Goal: Task Accomplishment & Management: Use online tool/utility

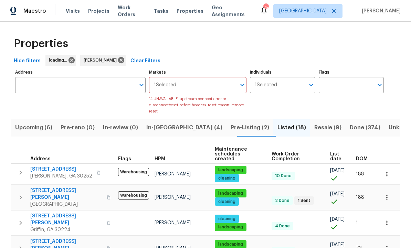
scroll to position [0, 0]
click at [240, 82] on icon "Open" at bounding box center [242, 85] width 8 height 8
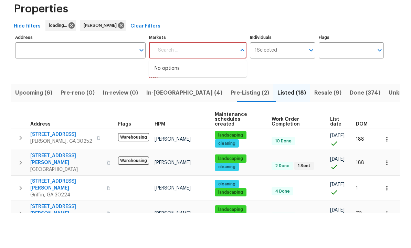
click at [213, 77] on input "Markets" at bounding box center [195, 85] width 83 height 16
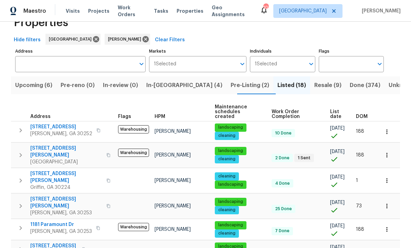
scroll to position [18, 0]
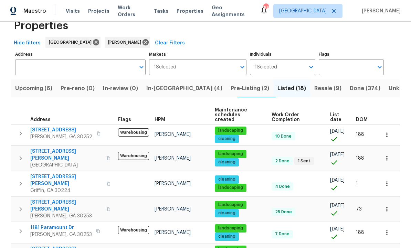
click at [168, 86] on span "In-reno (4)" at bounding box center [184, 89] width 76 height 10
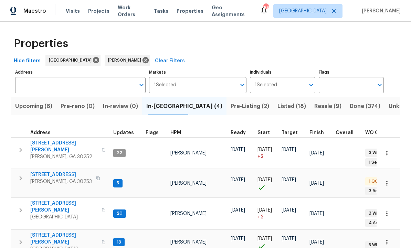
scroll to position [6, 0]
click at [277, 103] on span "Listed (18)" at bounding box center [291, 107] width 29 height 10
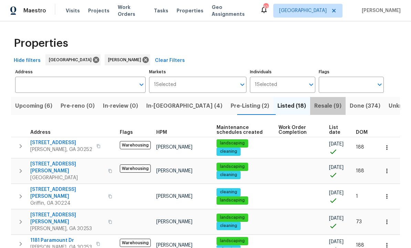
click at [314, 105] on span "Resale (9)" at bounding box center [327, 107] width 27 height 10
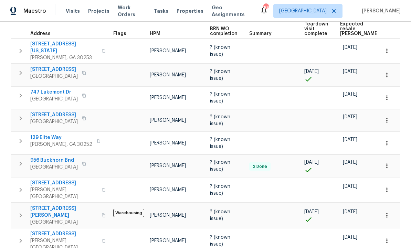
scroll to position [108, 0]
click at [63, 231] on span "[STREET_ADDRESS]" at bounding box center [63, 234] width 67 height 7
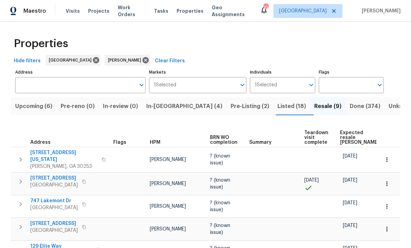
scroll to position [0, 0]
click at [173, 108] on span "In-reno (4)" at bounding box center [184, 107] width 76 height 10
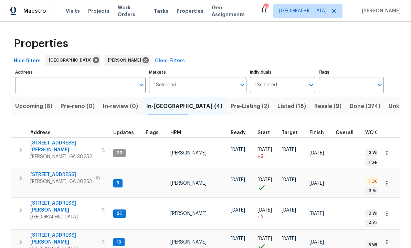
click at [54, 232] on span "[STREET_ADDRESS][PERSON_NAME]" at bounding box center [63, 239] width 67 height 14
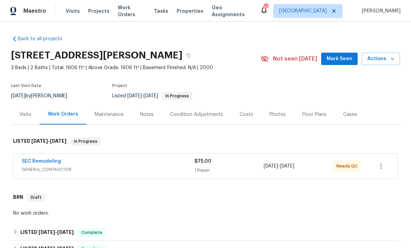
click at [50, 163] on link "SEC Remodeling" at bounding box center [41, 161] width 39 height 5
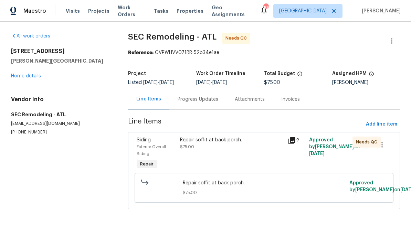
click at [257, 154] on div "Repair soffit at back porch. $75.00" at bounding box center [232, 154] width 108 height 39
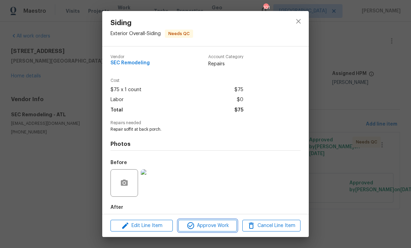
click at [214, 224] on span "Approve Work" at bounding box center [207, 226] width 54 height 9
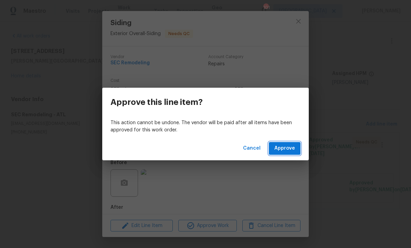
click at [288, 148] on span "Approve" at bounding box center [284, 148] width 21 height 9
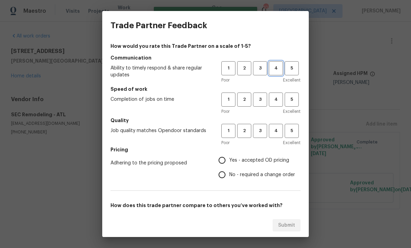
click at [276, 69] on span "4" at bounding box center [276, 68] width 13 height 8
click at [276, 93] on button "4" at bounding box center [276, 100] width 14 height 14
click at [276, 128] on span "4" at bounding box center [276, 131] width 13 height 8
click at [222, 159] on input "Yes - accepted OD pricing" at bounding box center [222, 160] width 14 height 14
radio input "true"
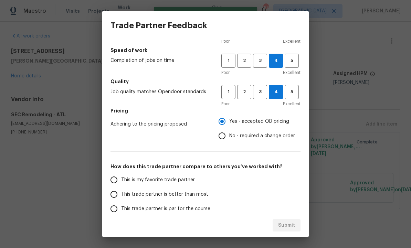
scroll to position [39, 0]
click at [118, 191] on input "This trade partner is better than most" at bounding box center [114, 194] width 14 height 14
click at [287, 227] on span "Submit" at bounding box center [286, 225] width 17 height 9
radio input "true"
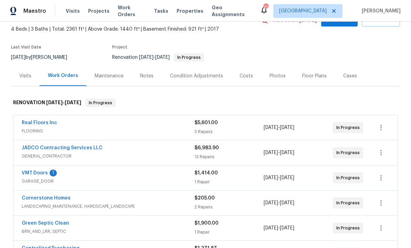
scroll to position [41, 0]
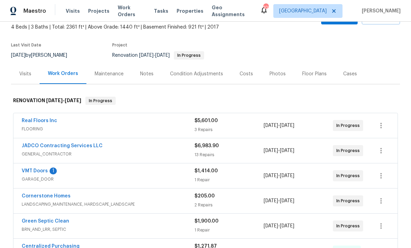
click at [37, 171] on link "VMT Doors" at bounding box center [35, 171] width 26 height 5
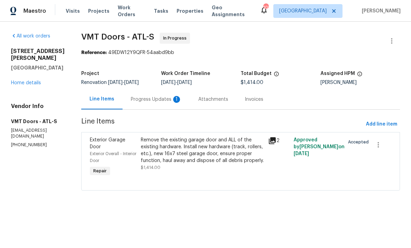
click at [154, 102] on div "Progress Updates 1" at bounding box center [156, 99] width 51 height 7
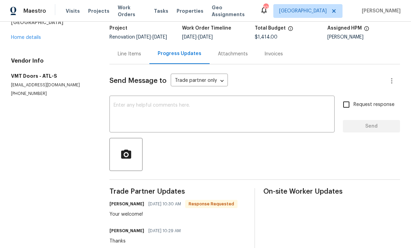
scroll to position [27, 0]
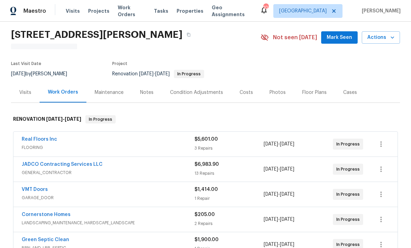
scroll to position [23, 0]
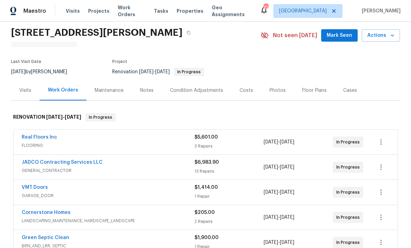
click at [76, 163] on link "JADCO Contracting Services LLC" at bounding box center [62, 162] width 81 height 5
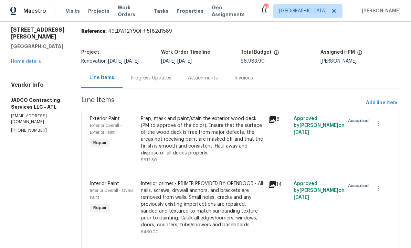
scroll to position [22, 0]
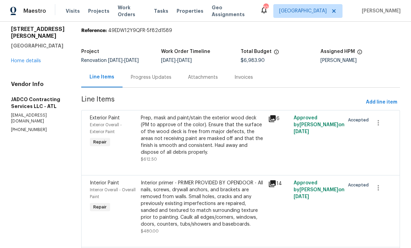
click at [251, 139] on div "Prep, mask and paint/stain the exterior wood deck (PM to approve of the color).…" at bounding box center [202, 135] width 123 height 41
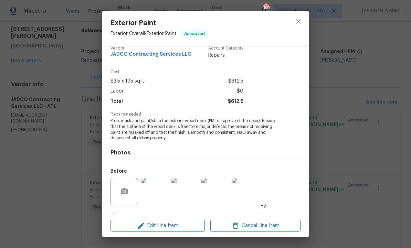
scroll to position [15, 0]
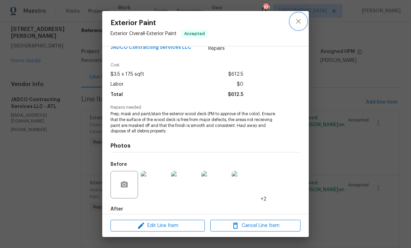
click at [298, 21] on icon "close" at bounding box center [298, 21] width 4 height 4
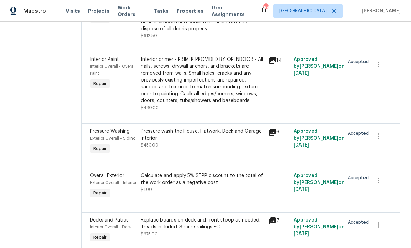
scroll to position [152, 0]
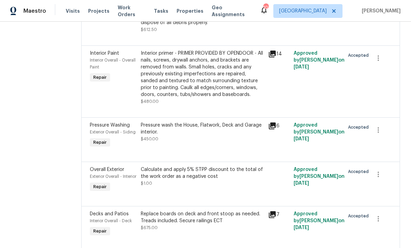
click at [206, 136] on div "Pressure wash the House, Flatwork, Deck and Garage interior." at bounding box center [202, 129] width 123 height 14
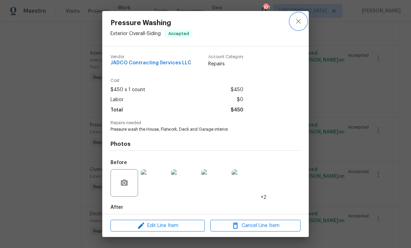
click at [301, 19] on icon "close" at bounding box center [298, 21] width 8 height 8
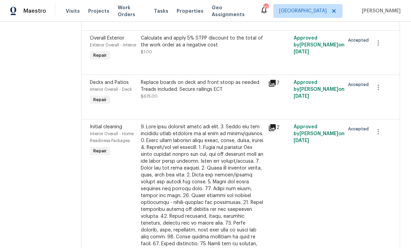
scroll to position [284, 0]
click at [213, 93] on div "Replace boards on deck and front stoop as needed. Treads included. Secure raili…" at bounding box center [202, 86] width 123 height 14
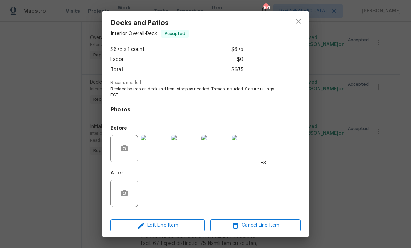
scroll to position [42, 0]
click at [157, 151] on img at bounding box center [155, 149] width 28 height 28
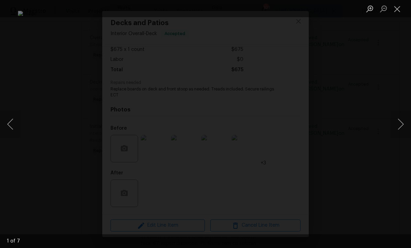
click at [397, 9] on button "Close lightbox" at bounding box center [397, 9] width 14 height 12
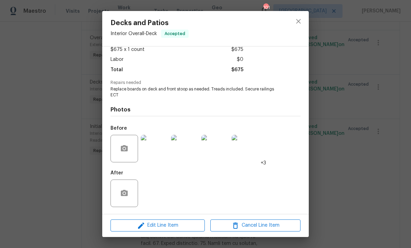
click at [198, 243] on div "Decks and Patios Interior Overall - Deck Accepted Vendor JADCO Contracting Serv…" at bounding box center [205, 124] width 411 height 248
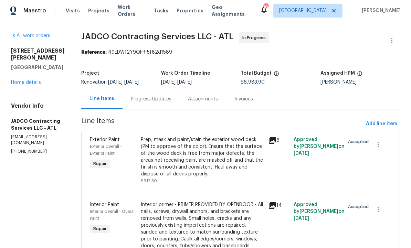
scroll to position [0, 0]
click at [380, 120] on span "Add line item" at bounding box center [381, 124] width 31 height 9
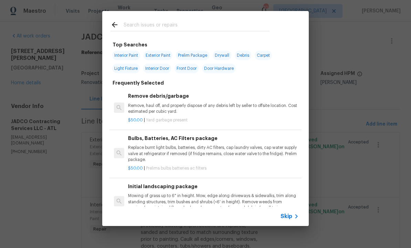
click at [187, 70] on span "Front Door" at bounding box center [187, 69] width 24 height 10
type input "Front Door"
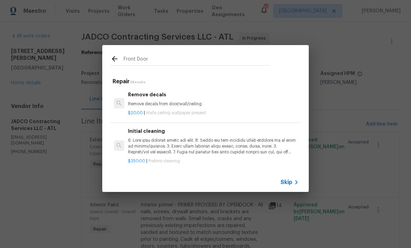
click at [118, 55] on icon at bounding box center [114, 59] width 8 height 8
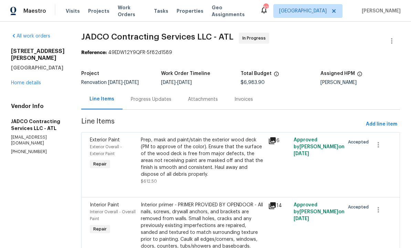
click at [166, 96] on div "Progress Updates" at bounding box center [151, 99] width 41 height 7
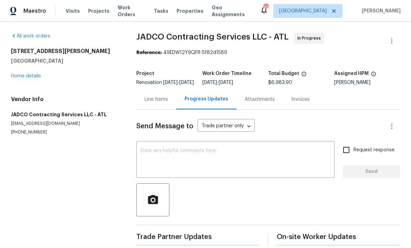
scroll to position [14, 0]
click at [157, 96] on div "Line Items" at bounding box center [156, 99] width 23 height 7
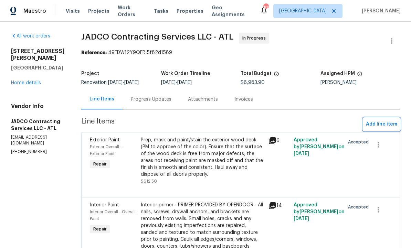
click at [390, 118] on button "Add line item" at bounding box center [381, 124] width 37 height 13
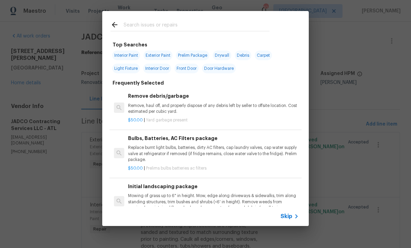
click at [160, 53] on span "Exterior Paint" at bounding box center [158, 56] width 29 height 10
type input "Exterior Paint"
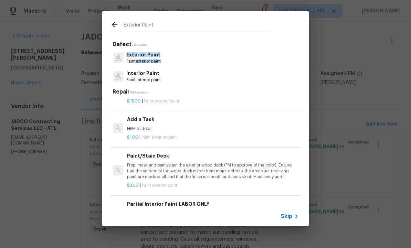
scroll to position [203, 1]
click at [150, 123] on div "Add a Task HPM to detail" at bounding box center [212, 124] width 171 height 17
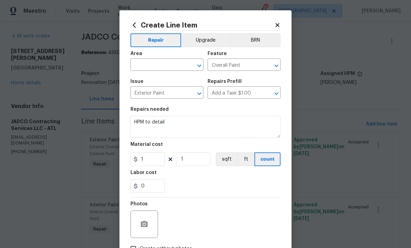
click at [160, 65] on input "text" at bounding box center [157, 65] width 54 height 11
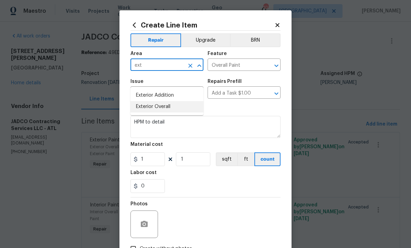
click at [164, 101] on li "Exterior Overall" at bounding box center [166, 106] width 73 height 11
type input "Exterior Overall"
click at [239, 64] on input "Overall Paint" at bounding box center [235, 65] width 54 height 11
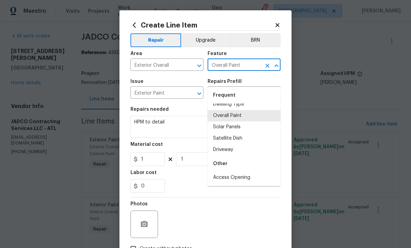
scroll to position [8, 0]
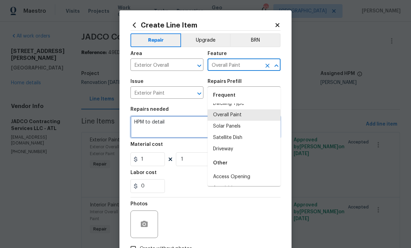
click at [181, 126] on textarea "HPM to detail" at bounding box center [205, 127] width 150 height 22
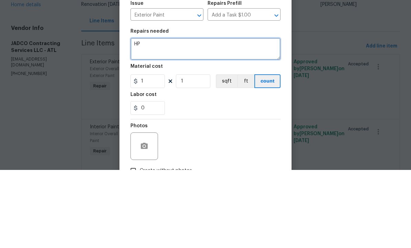
type textarea "H"
type textarea "Paint doors and door trim. Paint shutters."
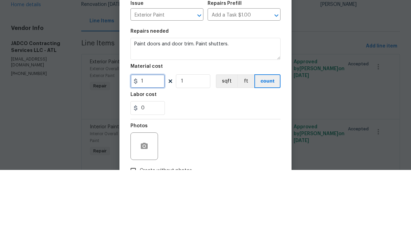
click at [153, 152] on input "1" at bounding box center [147, 159] width 34 height 14
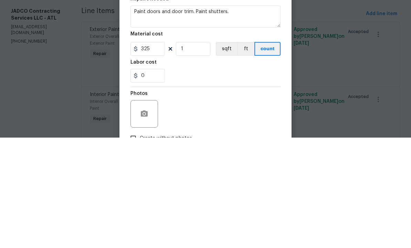
scroll to position [23, 0]
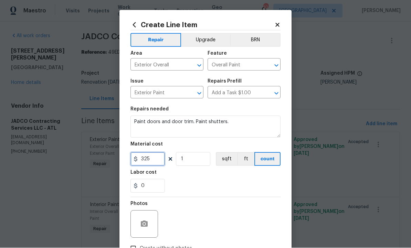
type input "325"
click at [147, 222] on icon "button" at bounding box center [144, 224] width 8 height 8
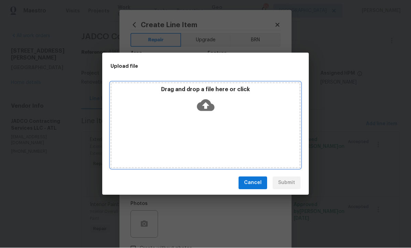
click at [211, 105] on icon at bounding box center [206, 105] width 18 height 12
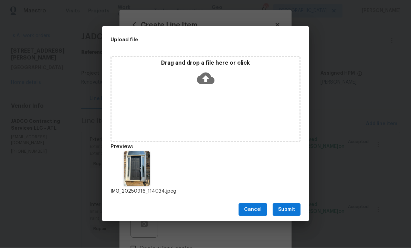
click at [286, 207] on span "Submit" at bounding box center [286, 210] width 17 height 9
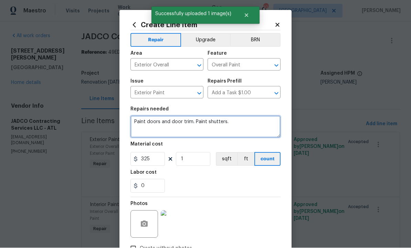
click at [251, 123] on textarea "Paint doors and door trim. Paint shutters." at bounding box center [205, 127] width 150 height 22
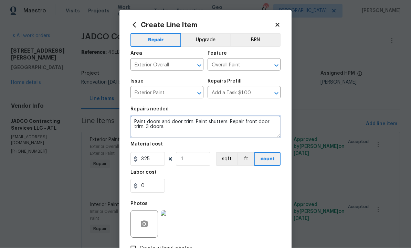
type textarea "Paint doors and door trim. Paint shutters. Repair front door trim. 3 doors."
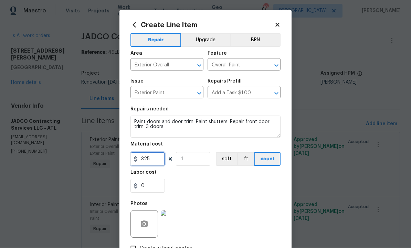
click at [155, 162] on input "325" at bounding box center [147, 159] width 34 height 14
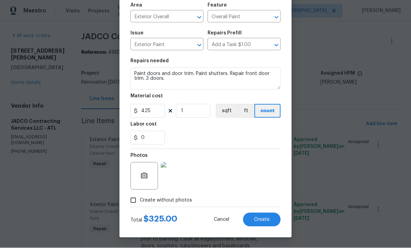
scroll to position [50, 0]
type input "425"
click at [259, 219] on span "Create" at bounding box center [261, 220] width 15 height 5
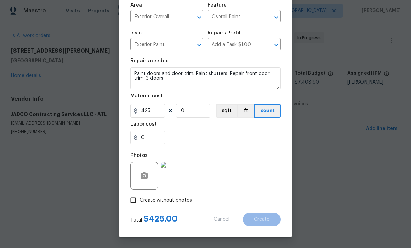
scroll to position [0, 0]
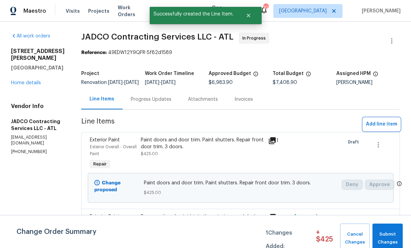
click at [380, 129] on span "Add line item" at bounding box center [381, 124] width 31 height 9
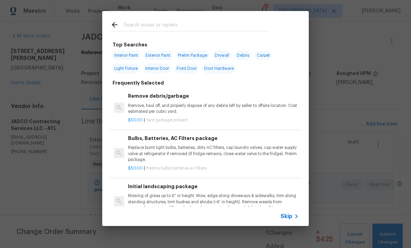
click at [154, 25] on input "text" at bounding box center [197, 26] width 146 height 10
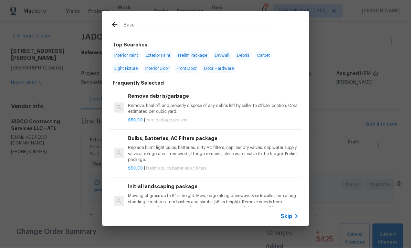
type input "Baseb"
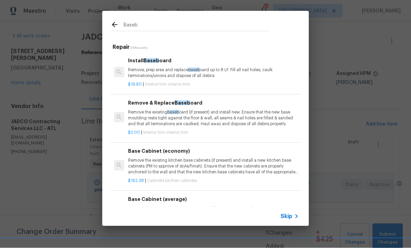
click at [151, 64] on div "Install Baseb oard Remove, prep area and replace baseb oard up to 8 LF. Fill al…" at bounding box center [213, 68] width 171 height 22
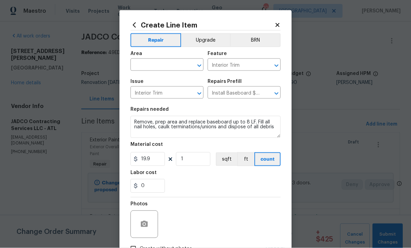
scroll to position [0, 0]
click at [156, 64] on input "text" at bounding box center [157, 65] width 54 height 11
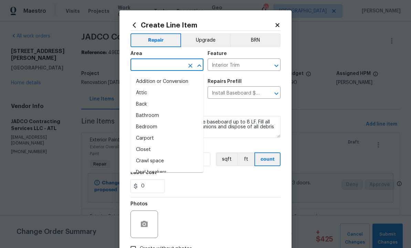
scroll to position [0, 0]
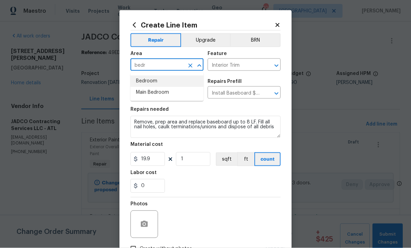
click at [157, 79] on li "Bedroom" at bounding box center [166, 81] width 73 height 11
type input "Bedroom"
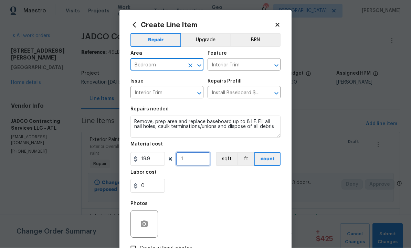
click at [197, 162] on input "1" at bounding box center [193, 159] width 34 height 14
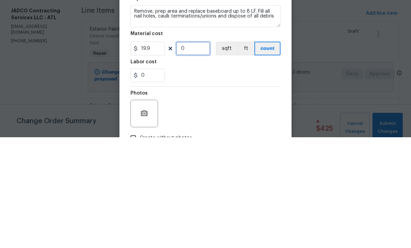
type input "6"
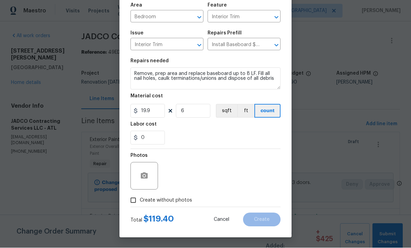
scroll to position [50, 0]
click at [147, 173] on icon "button" at bounding box center [144, 176] width 7 height 6
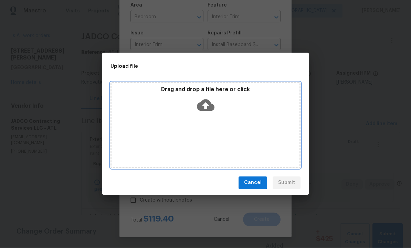
click at [210, 103] on icon at bounding box center [206, 105] width 18 height 12
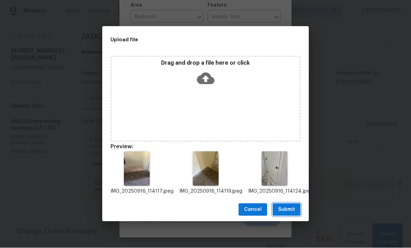
click at [287, 210] on span "Submit" at bounding box center [286, 210] width 17 height 9
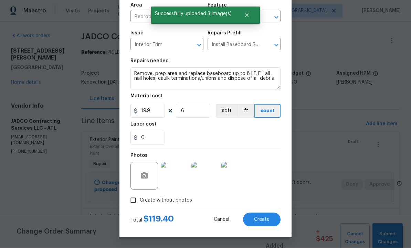
click at [261, 220] on span "Create" at bounding box center [261, 220] width 15 height 5
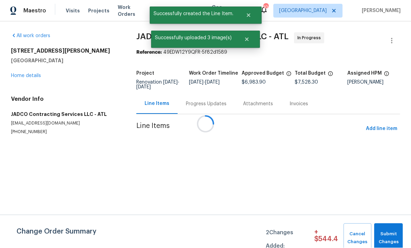
scroll to position [0, 0]
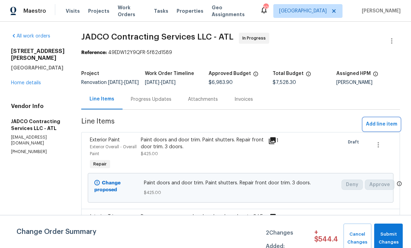
click at [380, 128] on span "Add line item" at bounding box center [381, 124] width 31 height 9
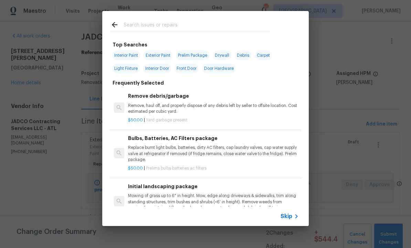
click at [152, 22] on input "text" at bounding box center [197, 26] width 146 height 10
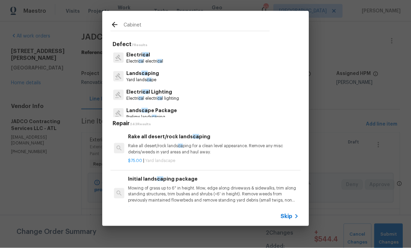
type input "Cabinets"
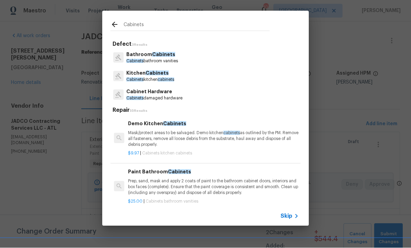
click at [157, 57] on span "Cabinets" at bounding box center [163, 54] width 23 height 5
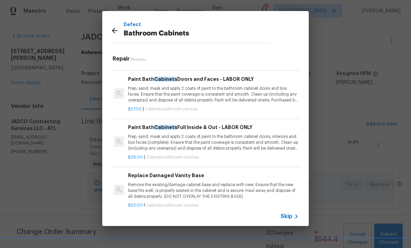
scroll to position [41, 0]
click at [175, 140] on p "Prep, sand, mask and apply 2 coats of paint to the bathroom cabinet doors, inte…" at bounding box center [213, 143] width 171 height 18
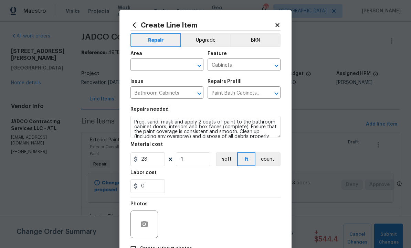
click at [168, 62] on input "text" at bounding box center [157, 65] width 54 height 11
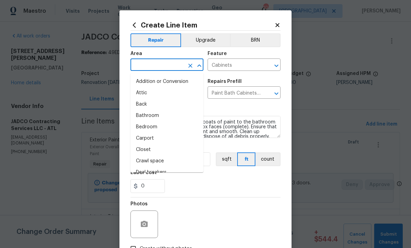
scroll to position [0, 0]
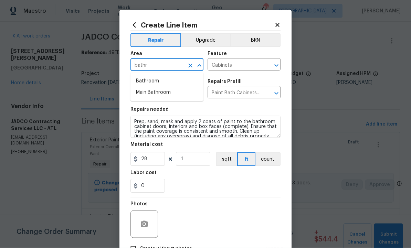
click at [156, 81] on li "Bathroom" at bounding box center [166, 81] width 73 height 11
type input "Bathroom"
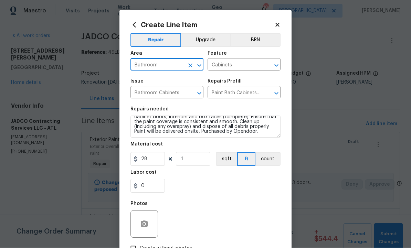
scroll to position [10, 0]
click at [159, 160] on input "28" at bounding box center [147, 159] width 34 height 14
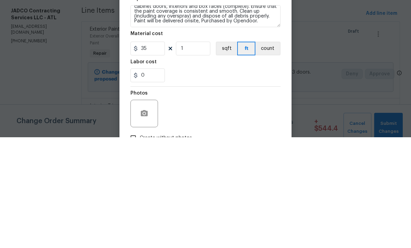
scroll to position [23, 0]
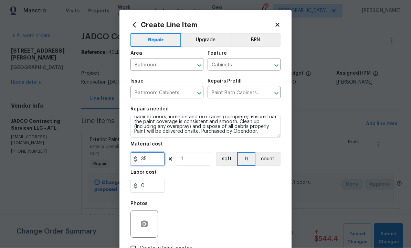
type input "35"
click at [195, 162] on input "1" at bounding box center [193, 159] width 34 height 14
click at [144, 225] on circle "button" at bounding box center [144, 224] width 2 height 2
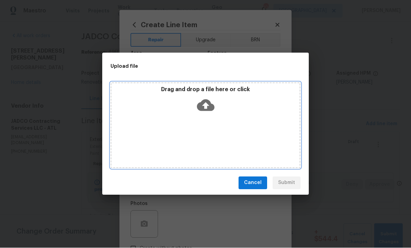
click at [210, 106] on icon at bounding box center [206, 105] width 18 height 12
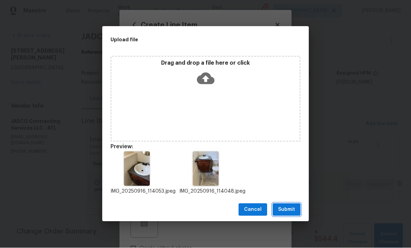
click at [287, 210] on span "Submit" at bounding box center [286, 210] width 17 height 9
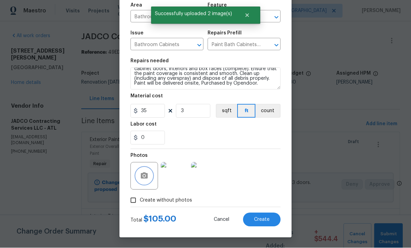
scroll to position [50, 0]
click at [263, 221] on span "Create" at bounding box center [261, 220] width 15 height 5
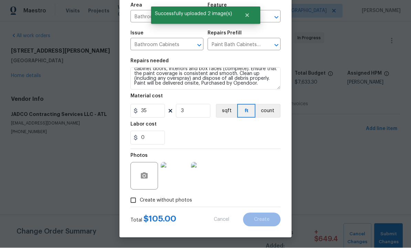
type input "0"
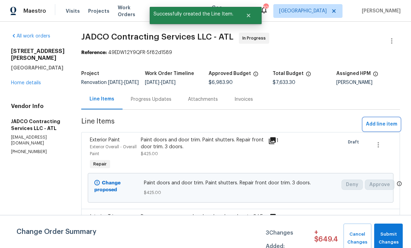
click at [380, 129] on span "Add line item" at bounding box center [381, 124] width 31 height 9
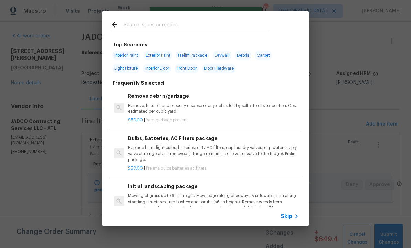
click at [155, 22] on input "text" at bounding box center [197, 26] width 146 height 10
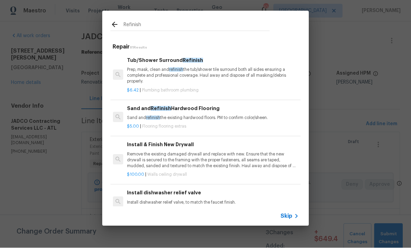
scroll to position [0, 1]
click at [155, 24] on input "Refinish" at bounding box center [197, 26] width 146 height 10
type input "R"
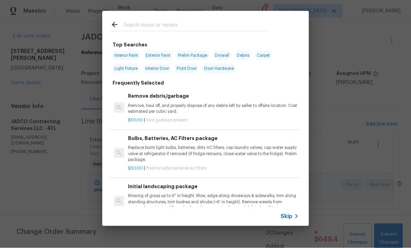
type input "C"
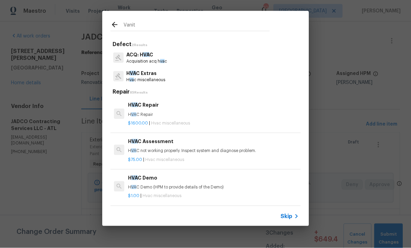
type input "Vanity"
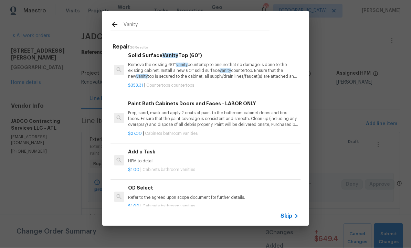
scroll to position [717, 0]
click at [141, 150] on div "Add a Task HPM to detail" at bounding box center [213, 156] width 171 height 17
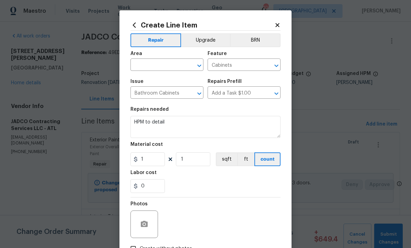
click at [155, 61] on input "text" at bounding box center [157, 65] width 54 height 11
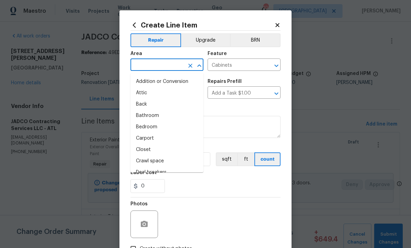
scroll to position [0, 0]
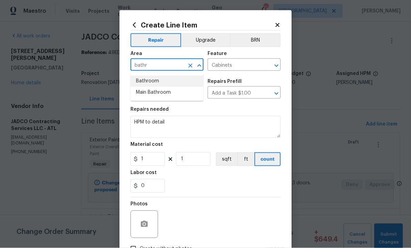
click at [159, 80] on li "Bathroom" at bounding box center [166, 81] width 73 height 11
type input "Bathroom"
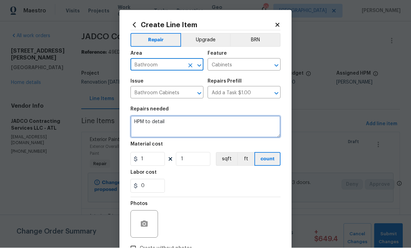
click at [185, 123] on textarea "HPM to detail" at bounding box center [205, 127] width 150 height 22
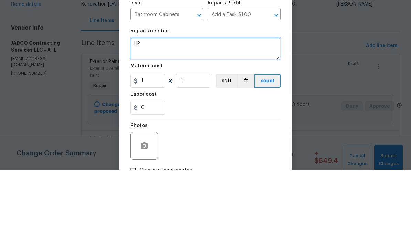
type textarea "H"
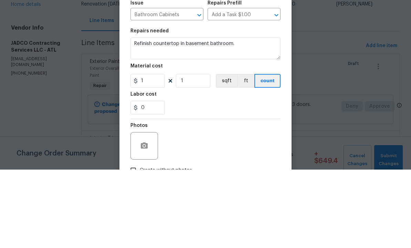
scroll to position [23, 0]
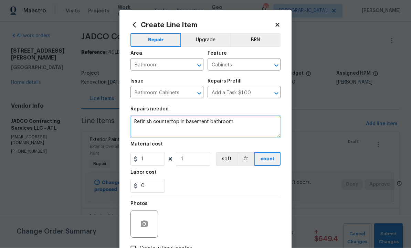
type textarea "Refinish countertop in basement bathroom."
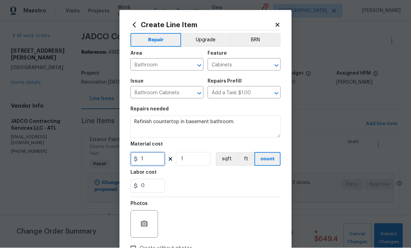
click at [150, 165] on input "1" at bounding box center [147, 159] width 34 height 14
click at [144, 218] on button "button" at bounding box center [144, 224] width 17 height 17
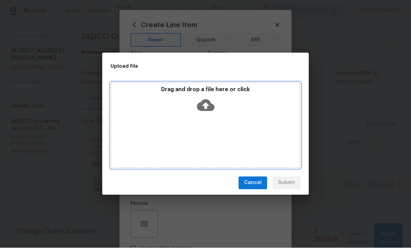
click at [207, 100] on icon at bounding box center [206, 105] width 18 height 12
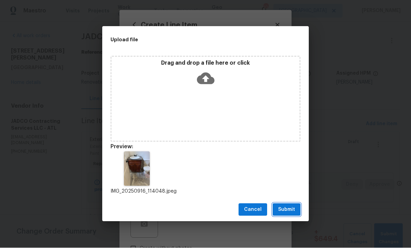
click at [286, 209] on span "Submit" at bounding box center [286, 210] width 17 height 9
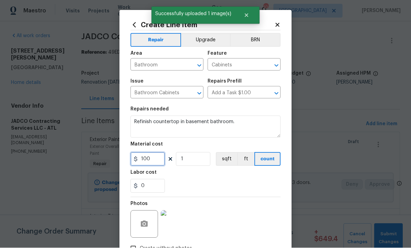
click at [154, 165] on input "100" at bounding box center [147, 159] width 34 height 14
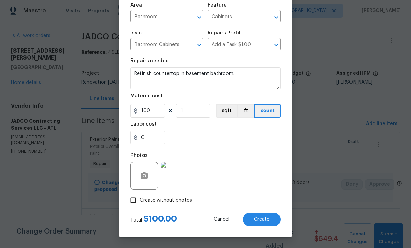
scroll to position [50, 0]
type input "100"
click at [261, 219] on span "Create" at bounding box center [261, 220] width 15 height 5
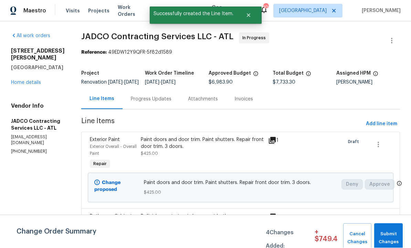
scroll to position [0, 0]
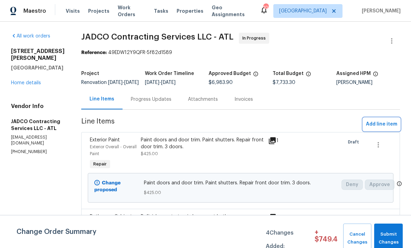
click at [383, 127] on span "Add line item" at bounding box center [381, 124] width 31 height 9
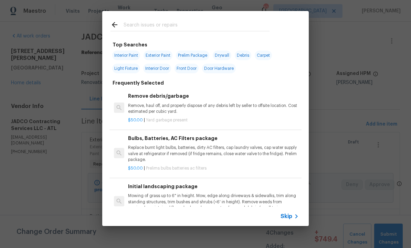
click at [149, 23] on input "text" at bounding box center [197, 26] width 146 height 10
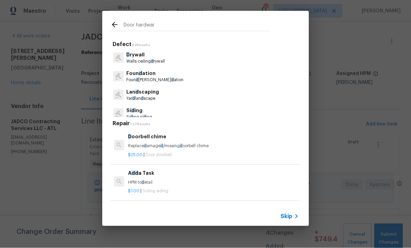
type input "Door hardware"
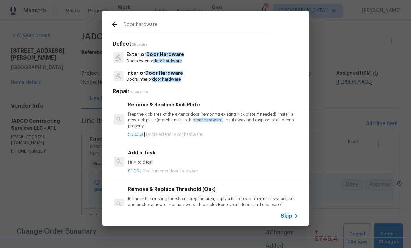
click at [167, 77] on p "Doors interior door hardware" at bounding box center [154, 80] width 57 height 6
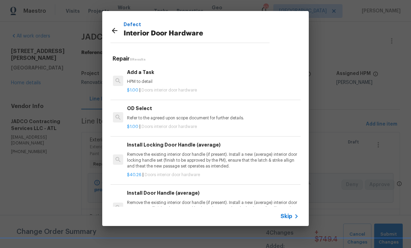
scroll to position [0, 1]
click at [157, 83] on p "HPM to detail" at bounding box center [212, 82] width 171 height 6
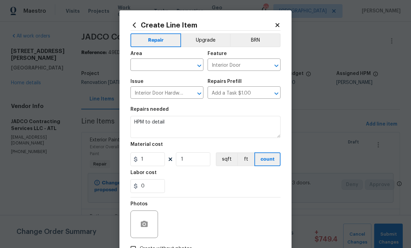
click at [159, 67] on input "text" at bounding box center [157, 65] width 54 height 11
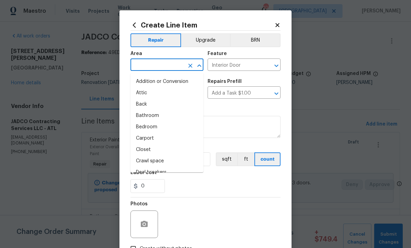
scroll to position [0, 0]
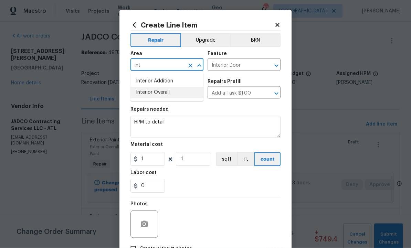
click at [165, 95] on li "Interior Overall" at bounding box center [166, 92] width 73 height 11
type input "Interior Overall"
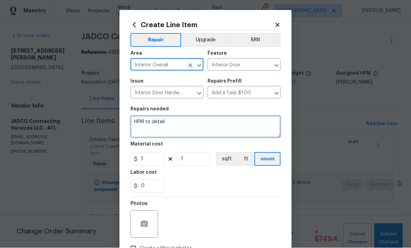
click at [184, 130] on textarea "HPM to detail" at bounding box center [205, 127] width 150 height 22
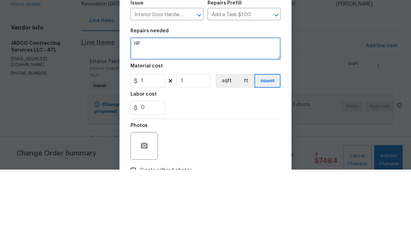
type textarea "H"
type textarea "Replace 6 deadbolts on doors with privacy knobs."
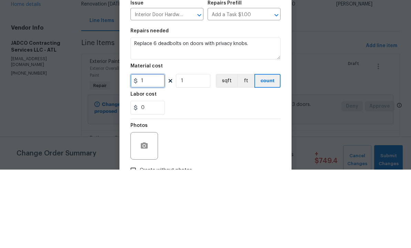
click at [152, 152] on input "1" at bounding box center [147, 159] width 34 height 14
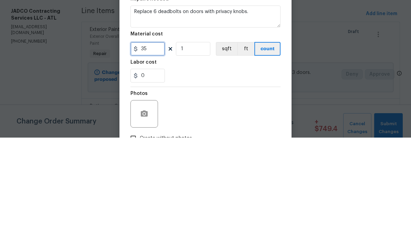
type input "35"
click at [197, 152] on input "1" at bounding box center [193, 159] width 34 height 14
type input "6"
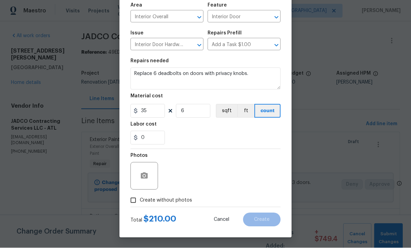
scroll to position [50, 0]
click at [266, 75] on textarea "Replace 6 deadbolts on doors with privacy knobs." at bounding box center [205, 79] width 150 height 22
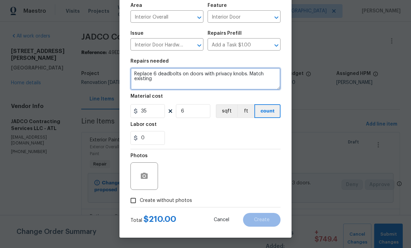
type textarea "Replace 6 deadbolts on doors with privacy knobs. Match existing"
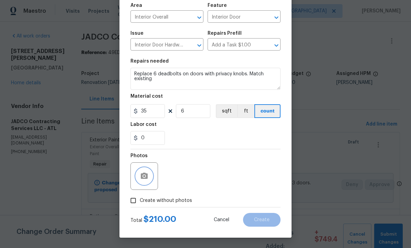
click at [143, 170] on button "button" at bounding box center [144, 176] width 17 height 17
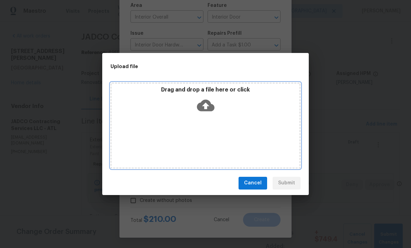
click at [211, 103] on icon at bounding box center [206, 106] width 18 height 18
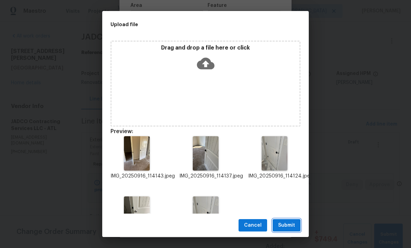
click at [290, 222] on span "Submit" at bounding box center [286, 225] width 17 height 9
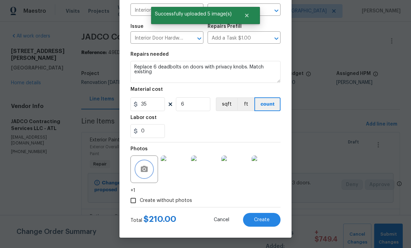
scroll to position [56, 0]
click at [261, 219] on span "Create" at bounding box center [261, 220] width 15 height 5
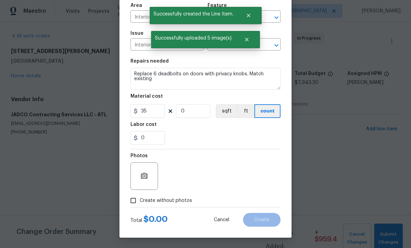
scroll to position [0, 0]
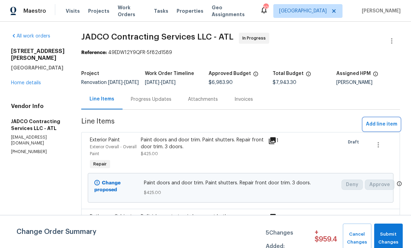
click at [378, 129] on span "Add line item" at bounding box center [381, 124] width 31 height 9
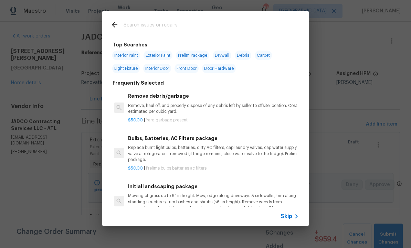
click at [148, 22] on input "text" at bounding box center [197, 26] width 146 height 10
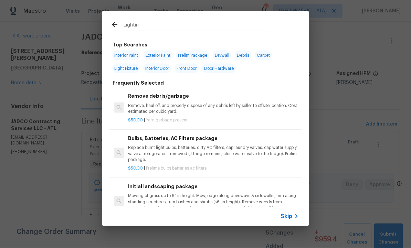
type input "Lighting"
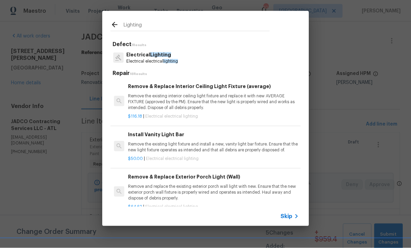
click at [157, 59] on p "Electrical electrical lighting" at bounding box center [152, 62] width 52 height 6
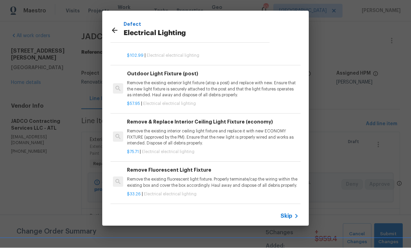
scroll to position [31, 0]
click at [199, 129] on p "Remove the existing interior ceiling light fixture and replace it with new ECON…" at bounding box center [212, 138] width 171 height 18
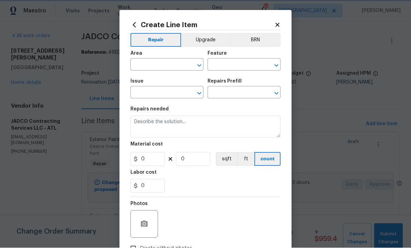
type input "Electrical Lighting"
type input "Remove & Replace Interior Ceiling Light Fixture (economy) $75.71"
type textarea "Remove the existing interior ceiling light fixture and replace it with new ECON…"
type input "75.71"
type input "1"
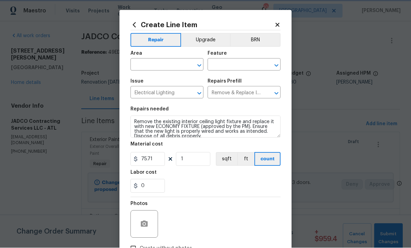
scroll to position [0, 0]
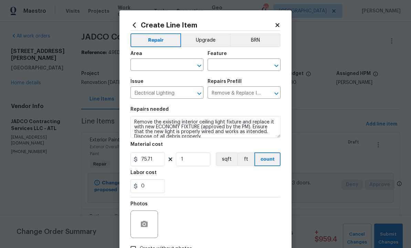
click at [154, 65] on input "text" at bounding box center [157, 65] width 54 height 11
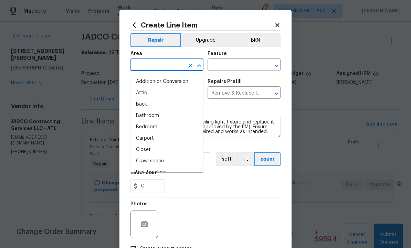
scroll to position [0, 0]
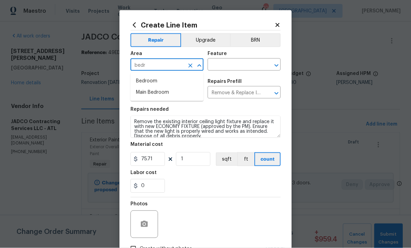
click at [156, 81] on li "Bedroom" at bounding box center [166, 81] width 73 height 11
type input "Bedroom"
click at [235, 63] on input "text" at bounding box center [235, 65] width 54 height 11
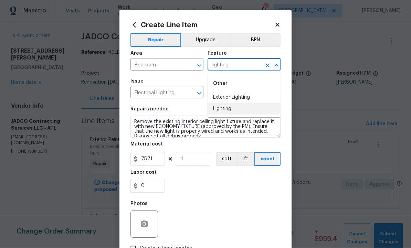
click at [232, 108] on li "Lighting" at bounding box center [244, 109] width 73 height 11
type input "Lighting"
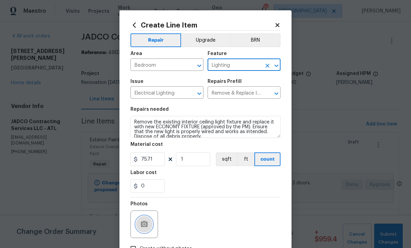
click at [148, 219] on button "button" at bounding box center [144, 224] width 17 height 17
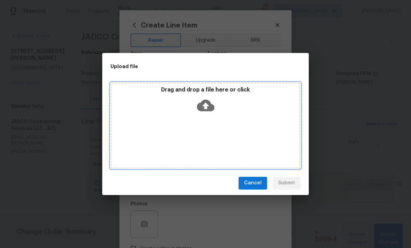
click at [214, 105] on icon at bounding box center [206, 106] width 18 height 18
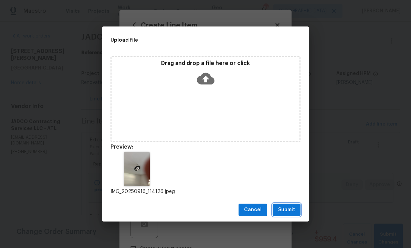
click at [291, 210] on span "Submit" at bounding box center [286, 210] width 17 height 9
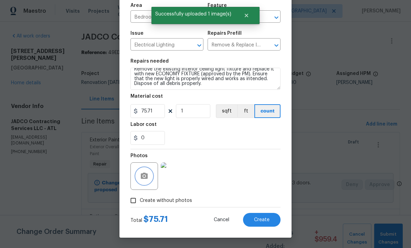
scroll to position [5, 0]
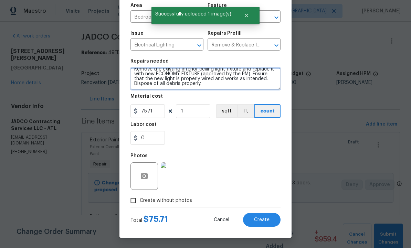
click at [240, 86] on textarea "Remove the existing interior ceiling light fixture and replace it with new ECON…" at bounding box center [205, 79] width 150 height 22
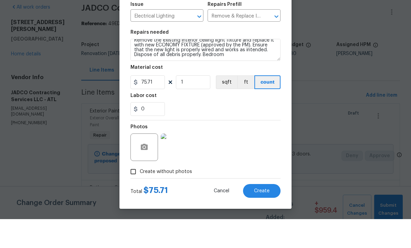
scroll to position [23, 0]
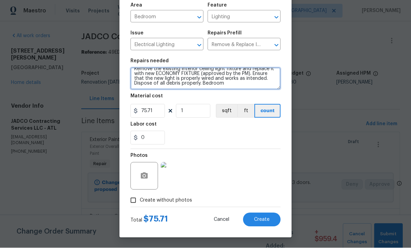
type textarea "Remove the existing interior ceiling light fixture and replace it with new ECON…"
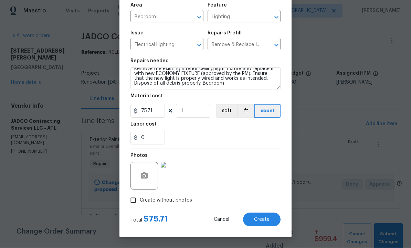
click at [265, 218] on span "Create" at bounding box center [261, 220] width 15 height 5
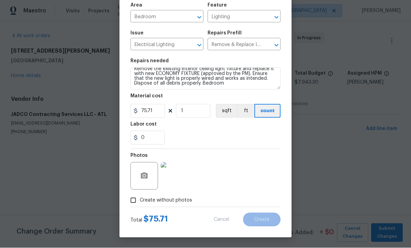
scroll to position [0, 0]
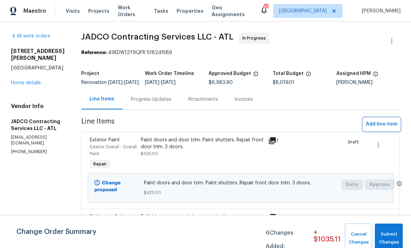
click at [385, 129] on span "Add line item" at bounding box center [381, 124] width 31 height 9
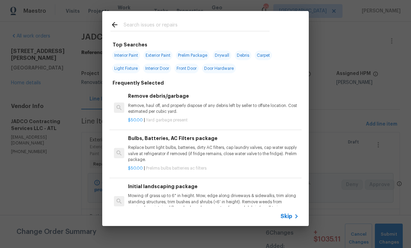
click at [146, 22] on input "text" at bounding box center [197, 26] width 146 height 10
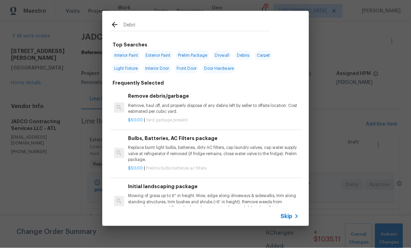
type input "Debris"
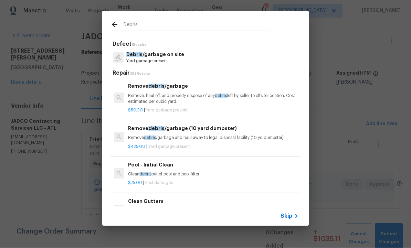
click at [160, 58] on p "Debris /garbage on site" at bounding box center [155, 54] width 58 height 7
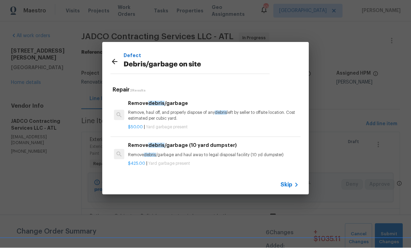
scroll to position [0, 0]
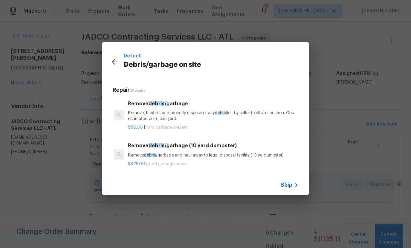
click at [155, 110] on p "Remove, haul off, and properly dispose of any debris left by seller to offsite …" at bounding box center [213, 116] width 171 height 12
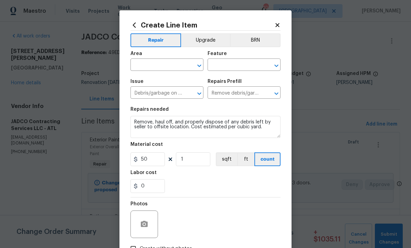
click at [156, 61] on input "text" at bounding box center [157, 65] width 54 height 11
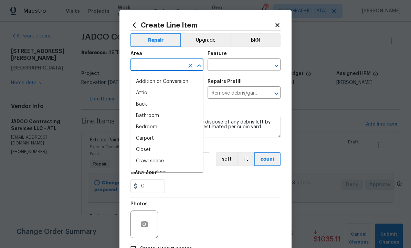
scroll to position [0, 0]
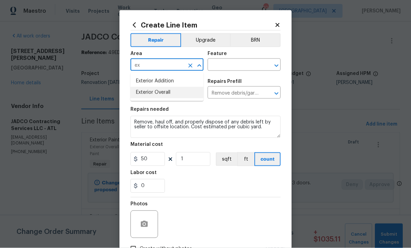
click at [166, 96] on li "Exterior Overall" at bounding box center [166, 92] width 73 height 11
type input "Exterior Overall"
click at [231, 67] on input "text" at bounding box center [235, 65] width 54 height 11
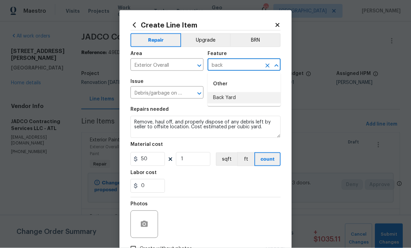
click at [229, 99] on li "Back Yard" at bounding box center [244, 97] width 73 height 11
type input "Back Yard"
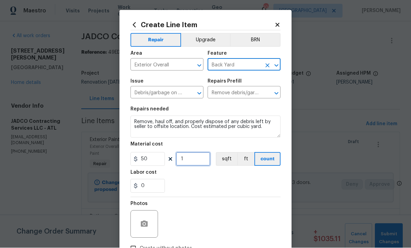
click at [194, 160] on input "1" at bounding box center [193, 159] width 34 height 14
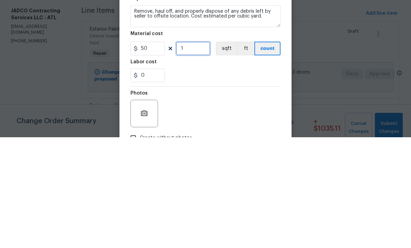
type input "0"
click at [152, 152] on input "50" at bounding box center [147, 159] width 34 height 14
type input "450"
click at [198, 152] on input "0" at bounding box center [193, 159] width 34 height 14
type input "1"
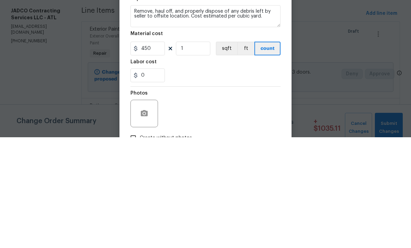
scroll to position [23, 0]
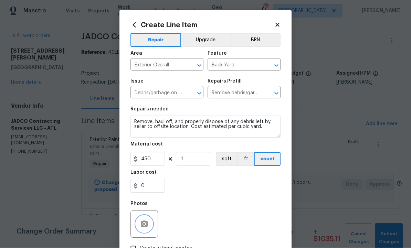
click at [149, 219] on button "button" at bounding box center [144, 224] width 17 height 17
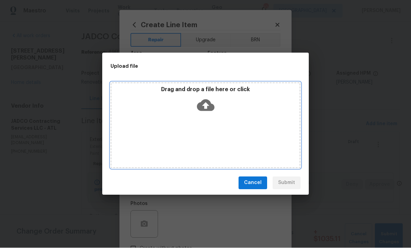
click at [206, 101] on icon at bounding box center [206, 105] width 18 height 12
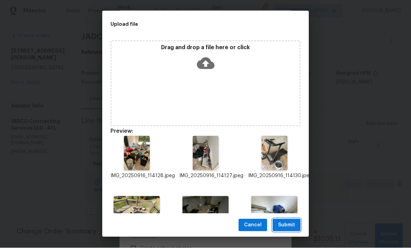
click at [286, 221] on span "Submit" at bounding box center [286, 225] width 17 height 9
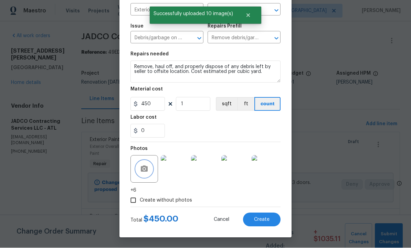
scroll to position [56, 0]
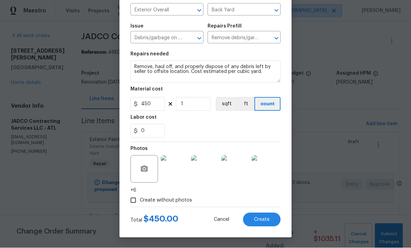
click at [259, 214] on button "Create" at bounding box center [262, 220] width 38 height 14
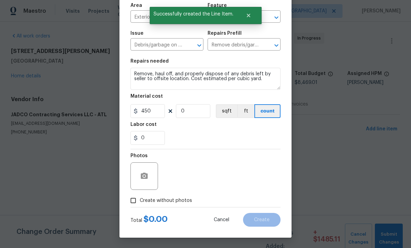
scroll to position [0, 0]
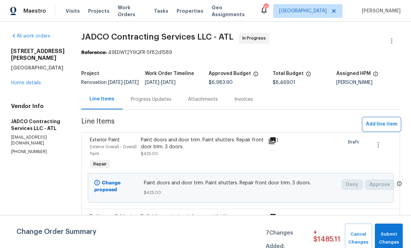
click at [378, 129] on span "Add line item" at bounding box center [381, 124] width 31 height 9
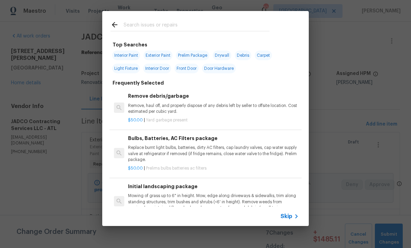
click at [154, 22] on input "text" at bounding box center [197, 26] width 146 height 10
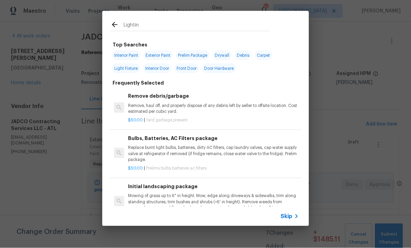
type input "Lighting"
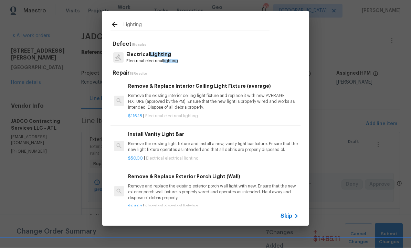
click at [160, 56] on span "Lighting" at bounding box center [160, 54] width 21 height 5
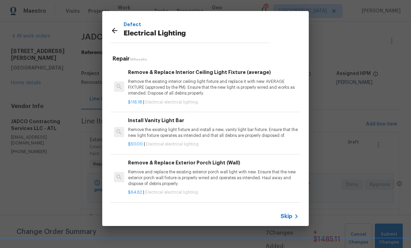
click at [194, 79] on p "Remove the existing interior ceiling light fixture and replace it with new AVER…" at bounding box center [213, 88] width 171 height 18
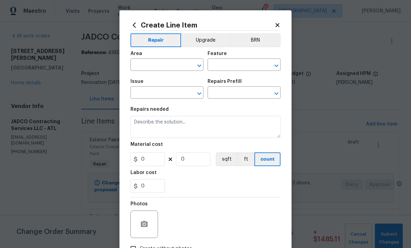
type input "Electrical Lighting"
type textarea "Remove the existing interior ceiling light fixture and replace it with new AVER…"
type input "1"
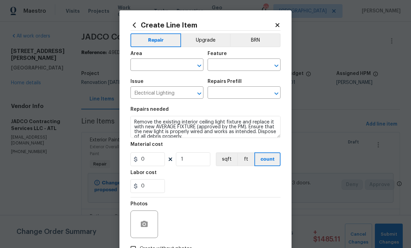
type input "Remove & Replace Interior Ceiling Light Fixture (average) $116.18"
type input "116.18"
click at [168, 67] on input "text" at bounding box center [157, 65] width 54 height 11
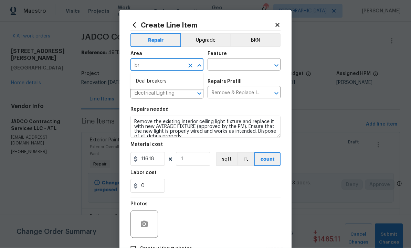
type input "b"
click at [160, 81] on li "Kitchen" at bounding box center [166, 81] width 73 height 11
type input "Kitchen"
click at [234, 65] on input "text" at bounding box center [235, 65] width 54 height 11
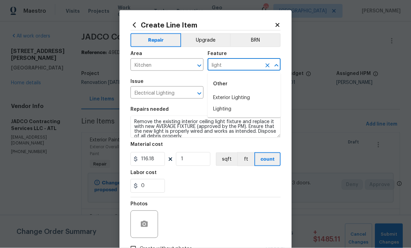
click at [267, 87] on div "Other" at bounding box center [244, 84] width 73 height 17
click at [239, 106] on li "Lighting" at bounding box center [244, 109] width 73 height 11
type input "Lighting"
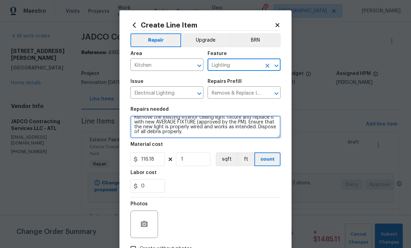
click at [223, 136] on textarea "Remove the existing interior ceiling light fixture and replace it with new AVER…" at bounding box center [205, 127] width 150 height 22
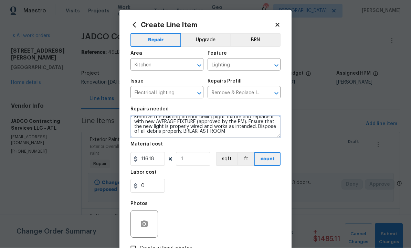
type textarea "Remove the existing interior ceiling light fixture and replace it with new AVER…"
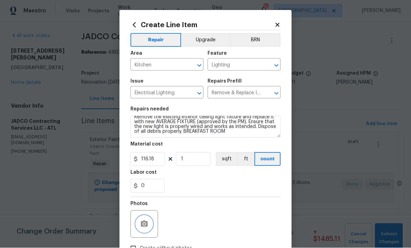
click at [147, 221] on button "button" at bounding box center [144, 224] width 17 height 17
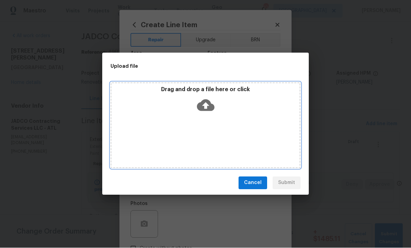
click at [206, 105] on icon at bounding box center [206, 106] width 18 height 18
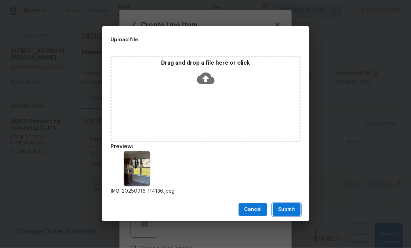
click at [289, 211] on span "Submit" at bounding box center [286, 210] width 17 height 9
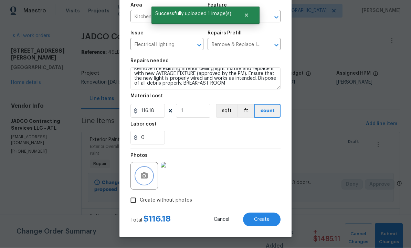
scroll to position [50, 0]
click at [263, 222] on span "Create" at bounding box center [261, 220] width 15 height 5
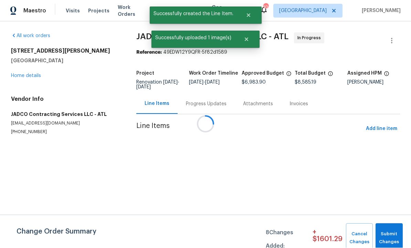
scroll to position [0, 0]
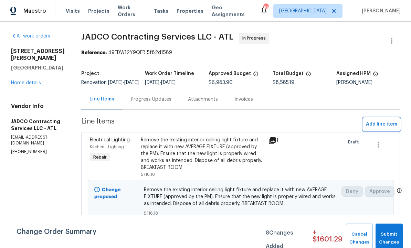
click at [383, 131] on button "Add line item" at bounding box center [381, 124] width 37 height 13
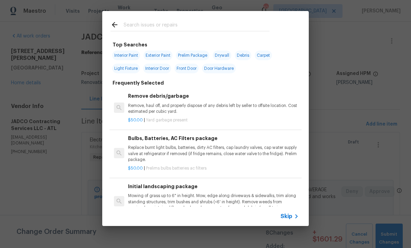
click at [150, 23] on input "text" at bounding box center [197, 26] width 146 height 10
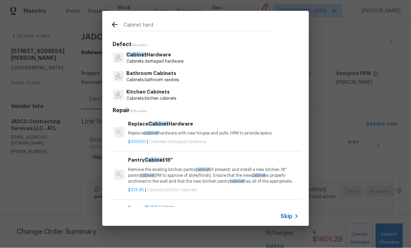
type input "Cabinet hardw"
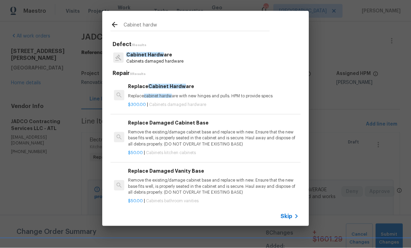
click at [153, 57] on p "Cabinet Hardw are" at bounding box center [154, 54] width 57 height 7
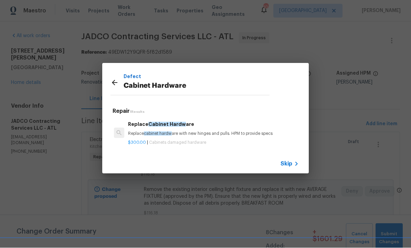
click at [166, 126] on span "Cabinet Hardw" at bounding box center [167, 124] width 38 height 5
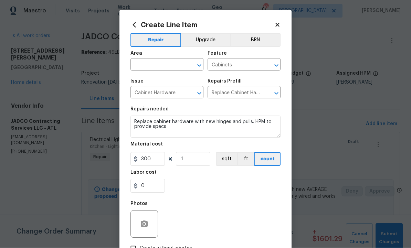
scroll to position [0, 0]
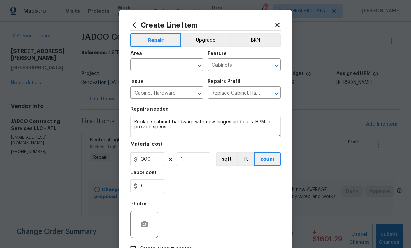
click at [158, 63] on input "text" at bounding box center [157, 65] width 54 height 11
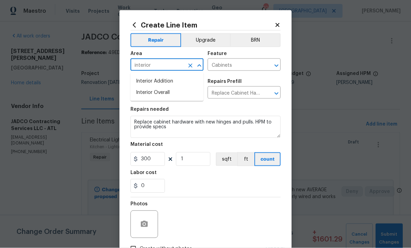
click at [163, 93] on li "Interior Overall" at bounding box center [166, 92] width 73 height 11
type input "Interior Overall"
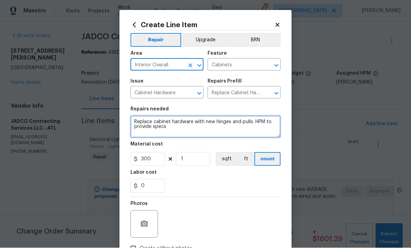
click at [200, 129] on textarea "Replace cabinet hardware with new hinges and pulls. HPM to provide specs" at bounding box center [205, 127] width 150 height 22
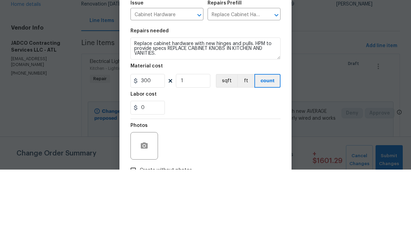
scroll to position [23, 0]
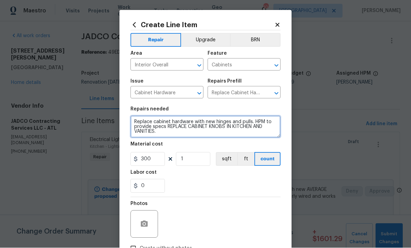
type textarea "Replace cabinet hardware with new hinges and pulls. HPM to provide specs REPLAC…"
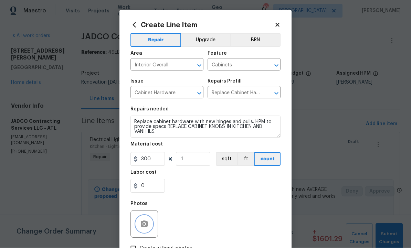
click at [150, 220] on button "button" at bounding box center [144, 224] width 17 height 17
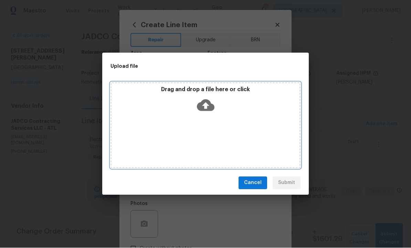
click at [206, 102] on icon at bounding box center [206, 105] width 18 height 12
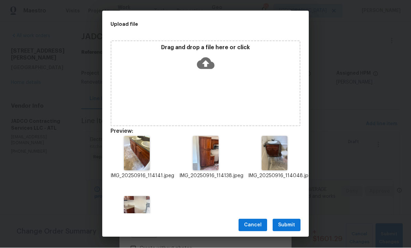
click at [288, 222] on span "Submit" at bounding box center [286, 225] width 17 height 9
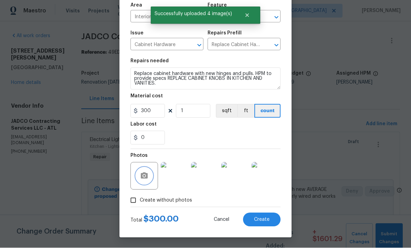
scroll to position [50, 0]
click at [151, 172] on button "button" at bounding box center [144, 176] width 17 height 17
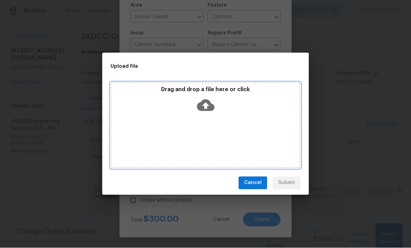
click at [207, 102] on icon at bounding box center [206, 105] width 18 height 12
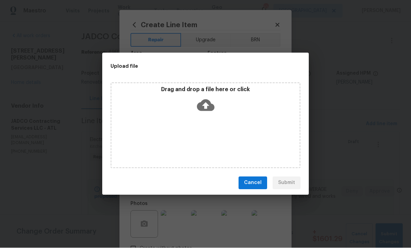
scroll to position [50, 0]
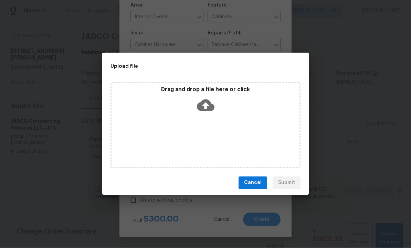
click at [330, 152] on div "Upload file Drag and drop a file here or click Cancel Submit" at bounding box center [205, 124] width 411 height 248
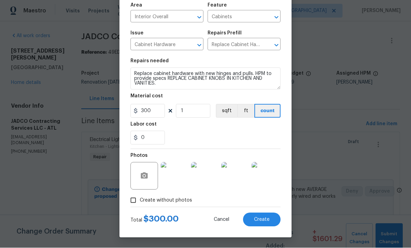
click at [265, 214] on button "Create" at bounding box center [262, 220] width 38 height 14
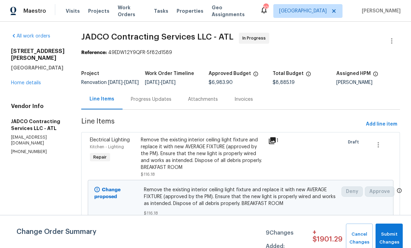
scroll to position [0, 0]
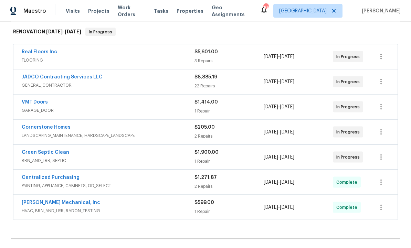
scroll to position [104, 0]
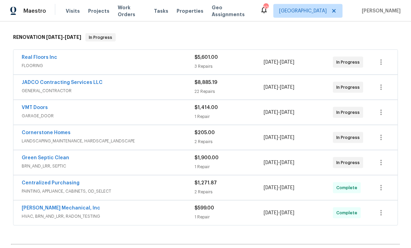
click at [89, 80] on link "JADCO Contracting Services LLC" at bounding box center [62, 82] width 81 height 5
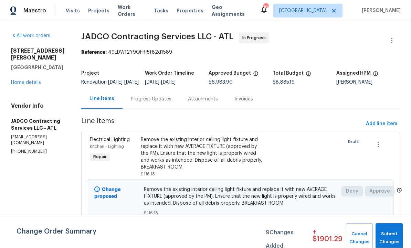
scroll to position [0, 0]
click at [387, 237] on span "Submit Changes" at bounding box center [389, 239] width 20 height 16
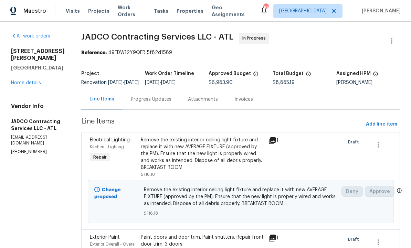
click at [381, 128] on span "Add line item" at bounding box center [381, 124] width 31 height 9
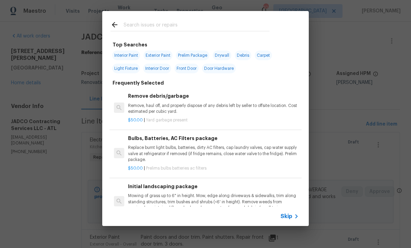
click at [153, 22] on input "text" at bounding box center [197, 26] width 146 height 10
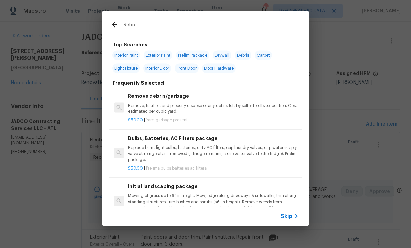
type input "Refini"
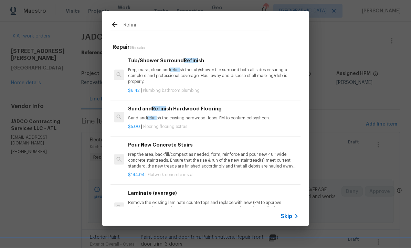
click at [183, 64] on h6 "Tub/Shower Surround Refini sh" at bounding box center [213, 61] width 171 height 8
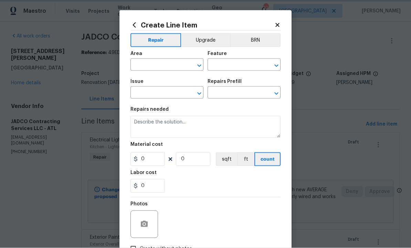
type input "Plumbing"
type input "Bathroom Plumbing"
type input "Tub/Shower Surround Refinish $6.42"
type textarea "Prep, mask, clean and refinish the tub/shower tile surround both all sides ensu…"
type input "6.42"
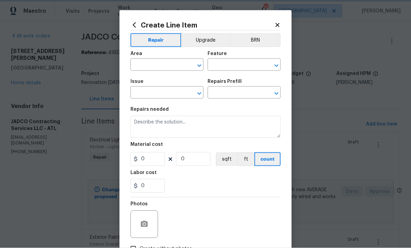
type input "1"
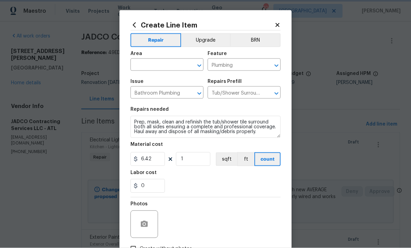
scroll to position [0, 0]
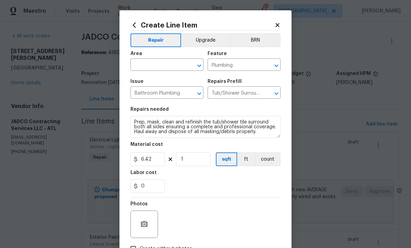
click at [162, 64] on input "text" at bounding box center [157, 65] width 54 height 11
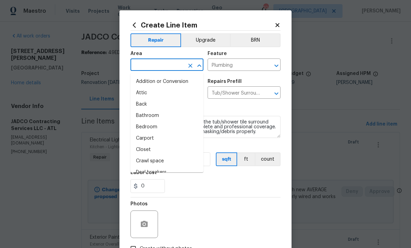
scroll to position [0, 0]
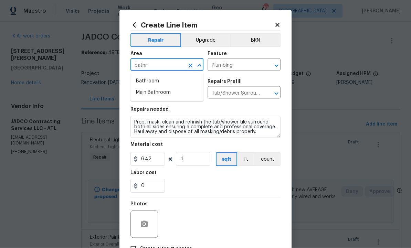
click at [157, 80] on li "Bathroom" at bounding box center [166, 81] width 73 height 11
type input "Bathroom"
click at [198, 160] on input "1" at bounding box center [193, 159] width 34 height 14
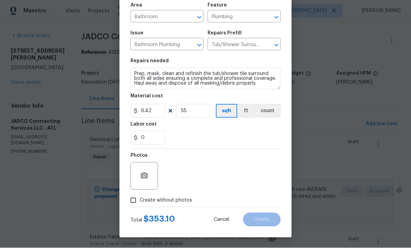
scroll to position [50, 0]
type input "55"
click at [146, 176] on icon "button" at bounding box center [144, 176] width 7 height 6
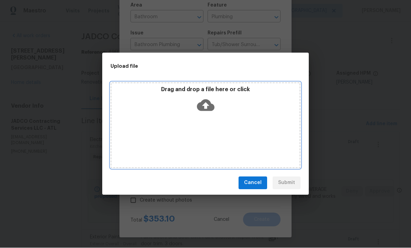
click at [209, 104] on icon at bounding box center [206, 105] width 18 height 12
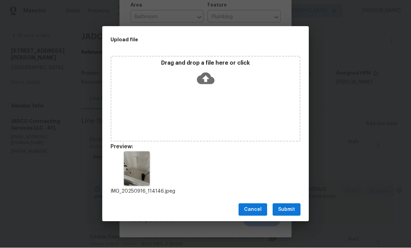
click at [292, 208] on span "Submit" at bounding box center [286, 210] width 17 height 9
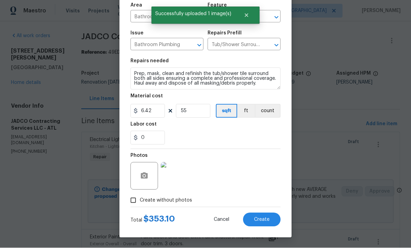
click at [263, 218] on span "Create" at bounding box center [261, 220] width 15 height 5
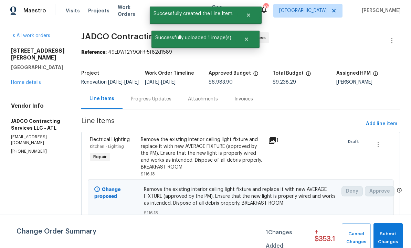
scroll to position [0, 0]
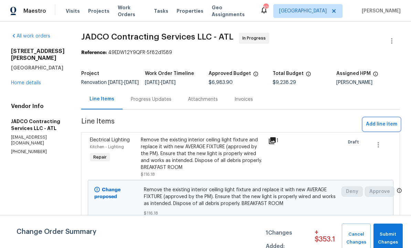
click at [381, 127] on span "Add line item" at bounding box center [381, 124] width 31 height 9
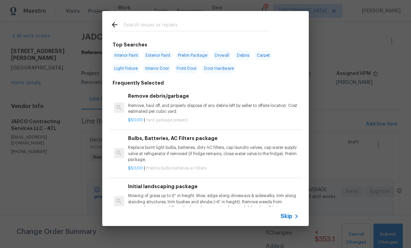
click at [143, 24] on input "text" at bounding box center [197, 26] width 146 height 10
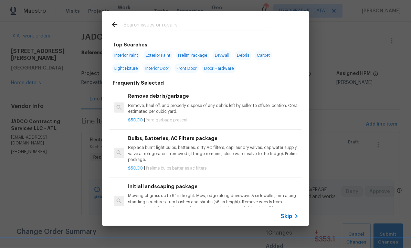
click at [126, 66] on span "Light Fixture" at bounding box center [126, 69] width 28 height 10
type input "Light Fixture"
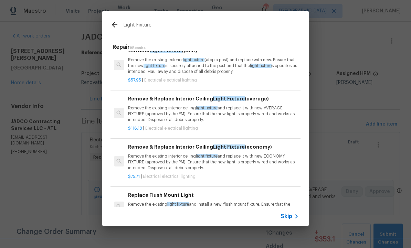
scroll to position [52, 0]
click at [187, 112] on p "Remove the existing interior ceiling light fixture and replace it with new AVER…" at bounding box center [213, 114] width 171 height 18
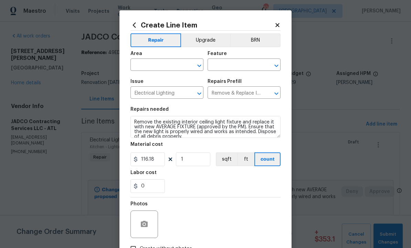
click at [160, 61] on input "text" at bounding box center [157, 65] width 54 height 11
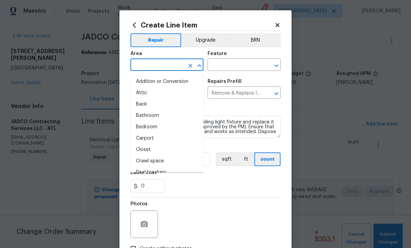
scroll to position [0, 0]
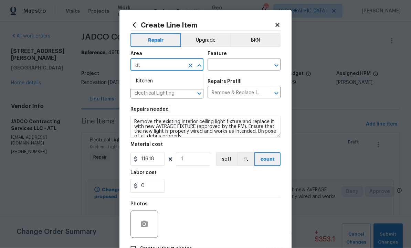
click at [161, 82] on li "Kitchen" at bounding box center [166, 81] width 73 height 11
type input "Kitchen"
click at [227, 62] on input "text" at bounding box center [235, 65] width 54 height 11
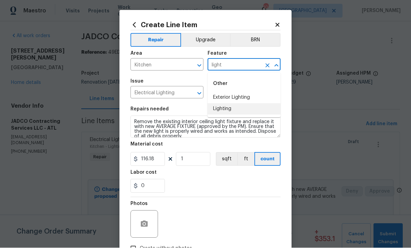
click at [233, 108] on li "Lighting" at bounding box center [244, 109] width 73 height 11
type input "Lighting"
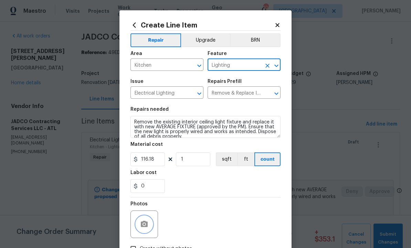
click at [143, 221] on button "button" at bounding box center [144, 224] width 17 height 17
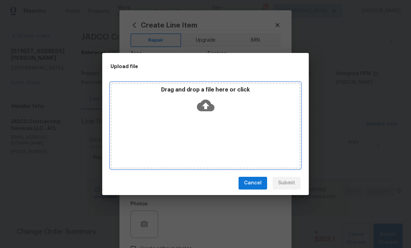
click at [206, 101] on icon at bounding box center [206, 105] width 18 height 12
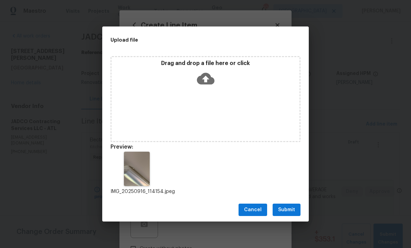
click at [285, 206] on span "Submit" at bounding box center [286, 210] width 17 height 9
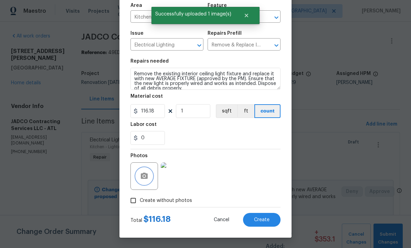
scroll to position [50, 0]
click at [267, 218] on span "Create" at bounding box center [261, 220] width 15 height 5
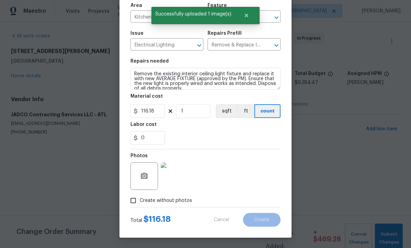
scroll to position [0, 0]
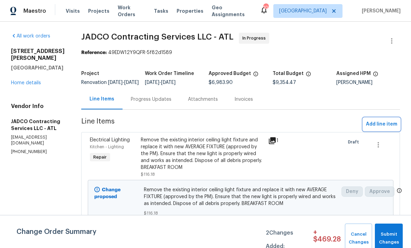
click at [377, 128] on span "Add line item" at bounding box center [381, 124] width 31 height 9
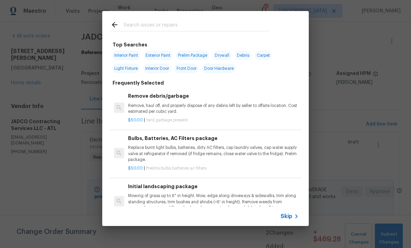
click at [155, 23] on input "text" at bounding box center [197, 26] width 146 height 10
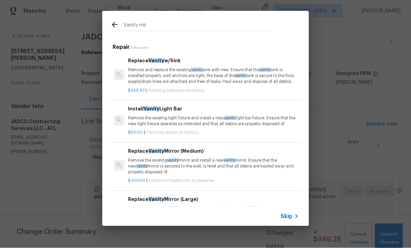
type input "Vanity mirr"
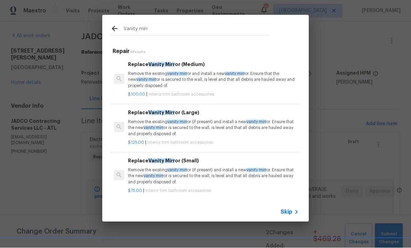
click at [182, 124] on span "vanity mirr" at bounding box center [177, 122] width 20 height 4
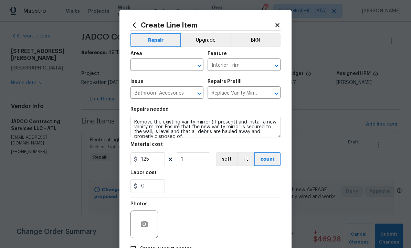
click at [161, 65] on input "text" at bounding box center [157, 65] width 54 height 11
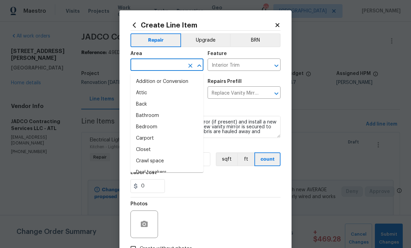
scroll to position [0, 0]
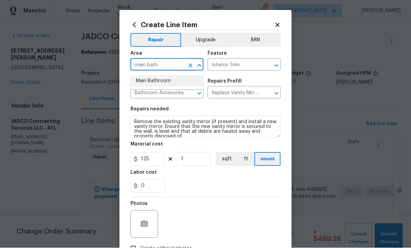
click at [160, 80] on li "Main Bathroom" at bounding box center [166, 81] width 73 height 11
type input "Main Bathroom"
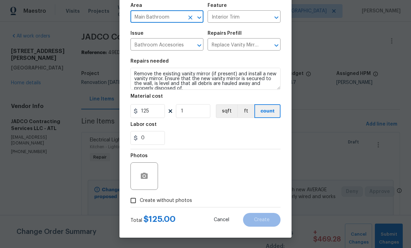
scroll to position [50, 0]
click at [148, 175] on icon "button" at bounding box center [144, 176] width 7 height 6
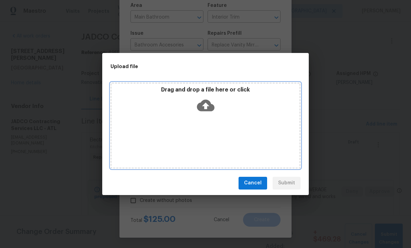
click at [209, 107] on icon at bounding box center [206, 105] width 18 height 12
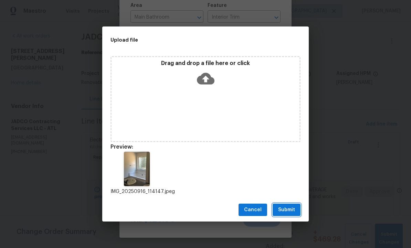
click at [292, 206] on span "Submit" at bounding box center [286, 210] width 17 height 9
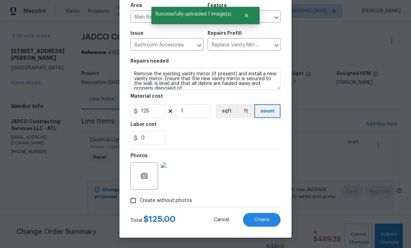
click at [264, 218] on span "Create" at bounding box center [261, 220] width 15 height 5
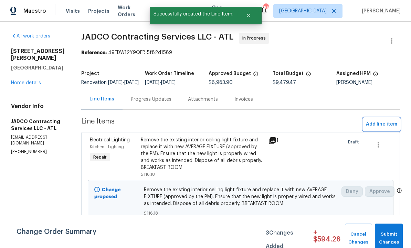
click at [380, 129] on span "Add line item" at bounding box center [381, 124] width 31 height 9
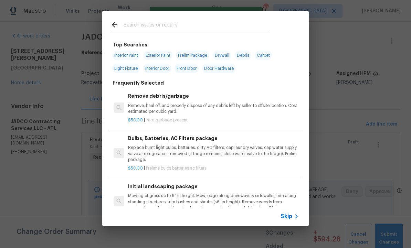
click at [150, 28] on input "text" at bounding box center [197, 26] width 146 height 10
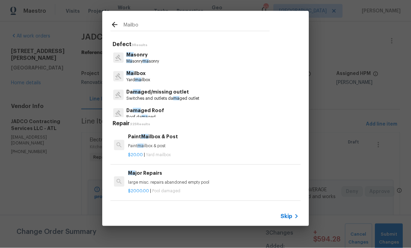
type input "Mailbox"
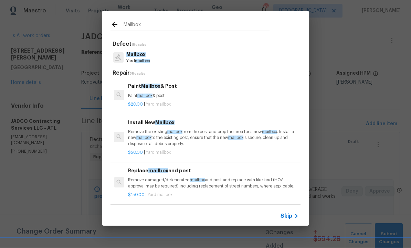
click at [162, 178] on p "Remove damaged/deteriorated mailbox and post and replace with like kind (HOA ap…" at bounding box center [213, 184] width 171 height 12
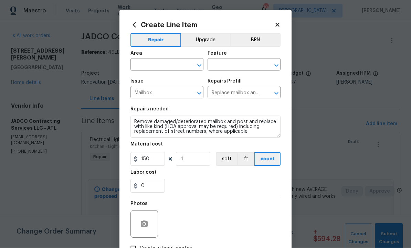
scroll to position [0, 0]
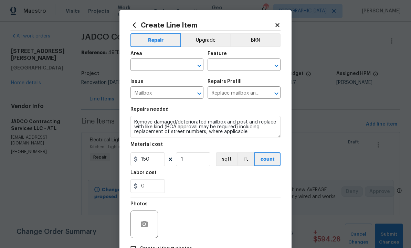
click at [169, 65] on input "text" at bounding box center [157, 65] width 54 height 11
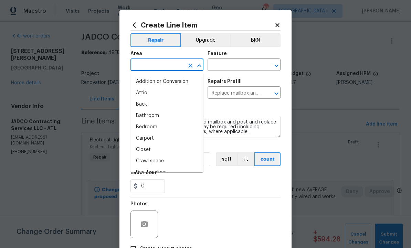
scroll to position [0, 0]
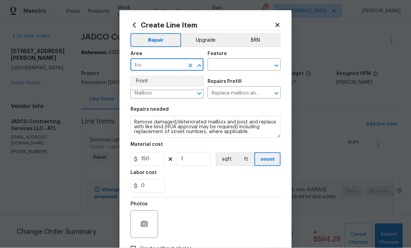
click at [152, 83] on li "Front" at bounding box center [166, 81] width 73 height 11
type input "Front"
click at [230, 65] on input "text" at bounding box center [235, 65] width 54 height 11
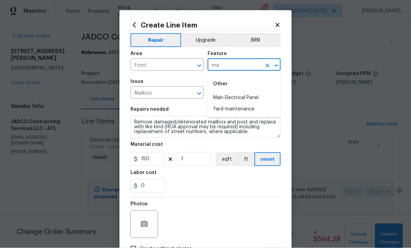
type input "m"
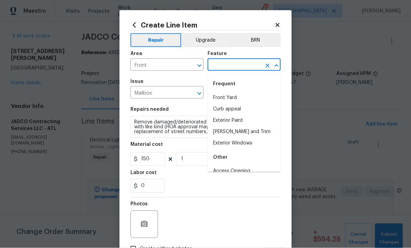
click at [232, 94] on li "Front Yard" at bounding box center [244, 97] width 73 height 11
type input "Front Yard"
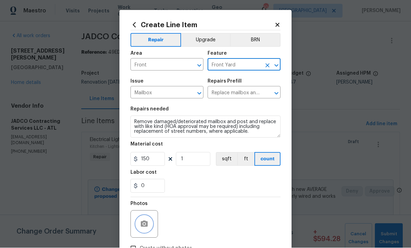
click at [147, 220] on button "button" at bounding box center [144, 224] width 17 height 17
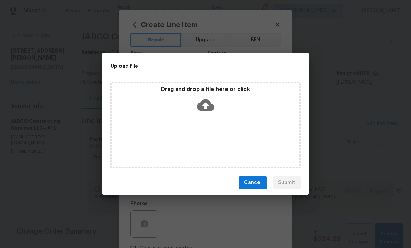
scroll to position [0, 0]
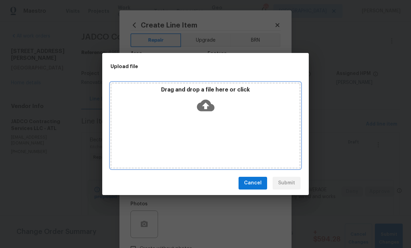
click at [204, 102] on icon at bounding box center [206, 105] width 18 height 12
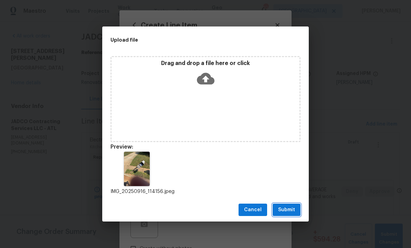
click at [292, 205] on button "Submit" at bounding box center [287, 210] width 28 height 13
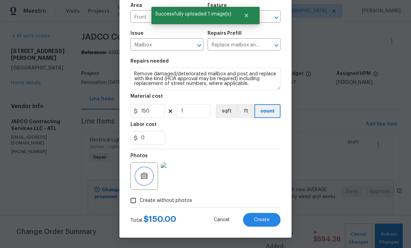
scroll to position [50, 0]
click at [264, 219] on span "Create" at bounding box center [261, 220] width 15 height 5
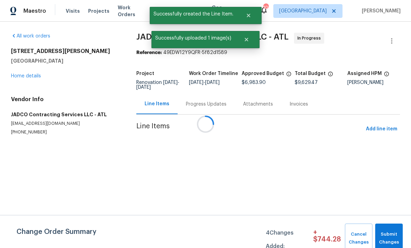
scroll to position [0, 0]
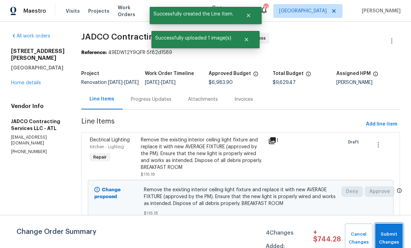
click at [389, 235] on span "Submit Changes" at bounding box center [389, 239] width 21 height 16
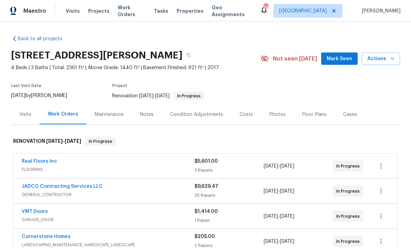
scroll to position [0, 0]
